Goal: Check status: Check status

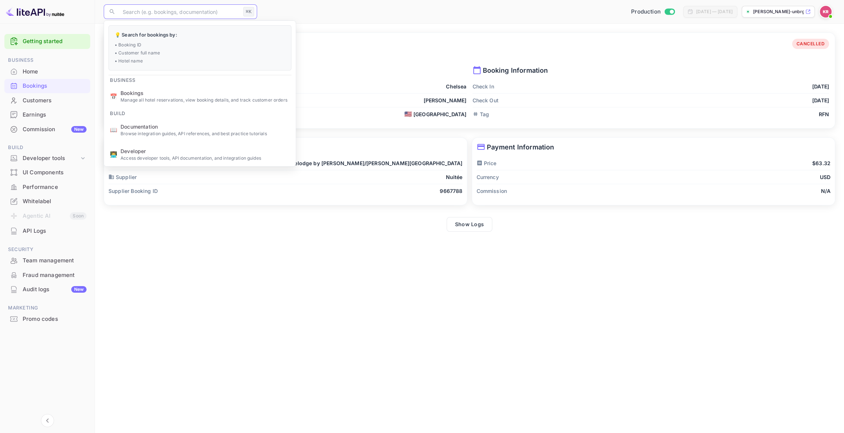
click at [124, 12] on input "text" at bounding box center [179, 11] width 122 height 15
paste input "CRwobzfHm"
type input "CRwobzfHm"
drag, startPoint x: 124, startPoint y: 11, endPoint x: 128, endPoint y: 15, distance: 6.0
click at [125, 11] on input "text" at bounding box center [179, 11] width 122 height 15
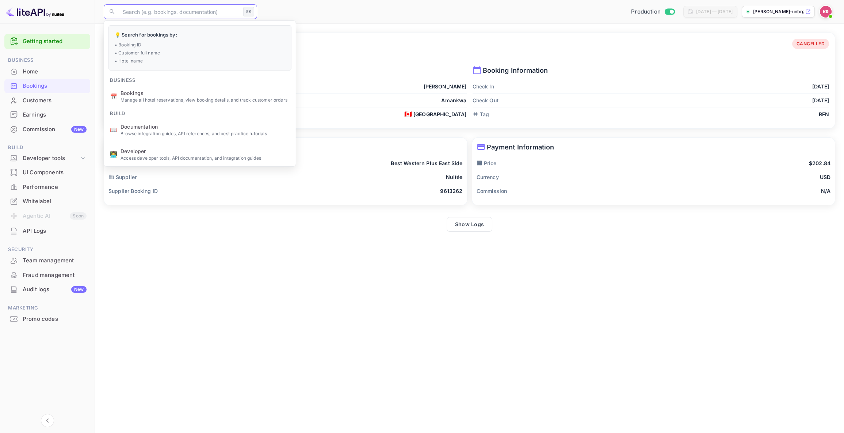
paste input "nkDahzSoq"
type input "nkDahzSoq"
click at [130, 11] on input "text" at bounding box center [179, 11] width 122 height 15
paste input "nkDahzSoq"
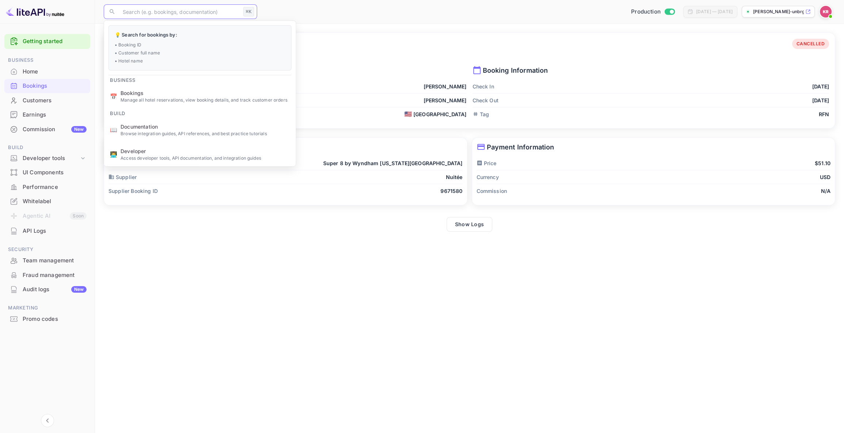
type input "nkDahzSoq"
